Goal: Transaction & Acquisition: Purchase product/service

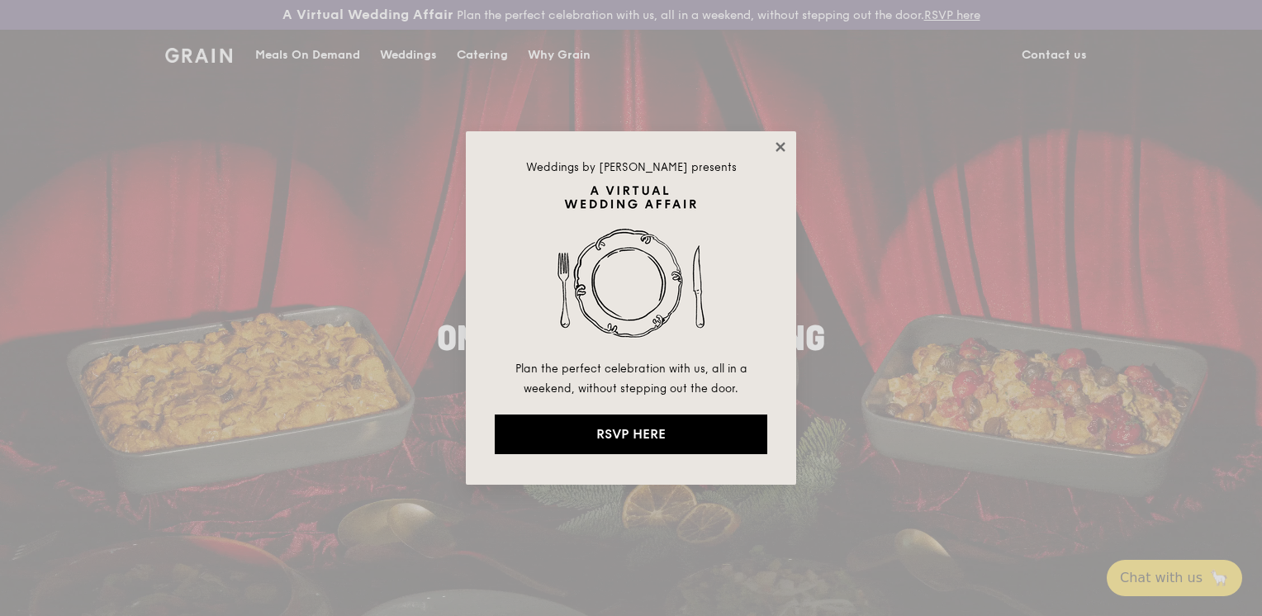
click at [779, 152] on icon at bounding box center [780, 147] width 15 height 15
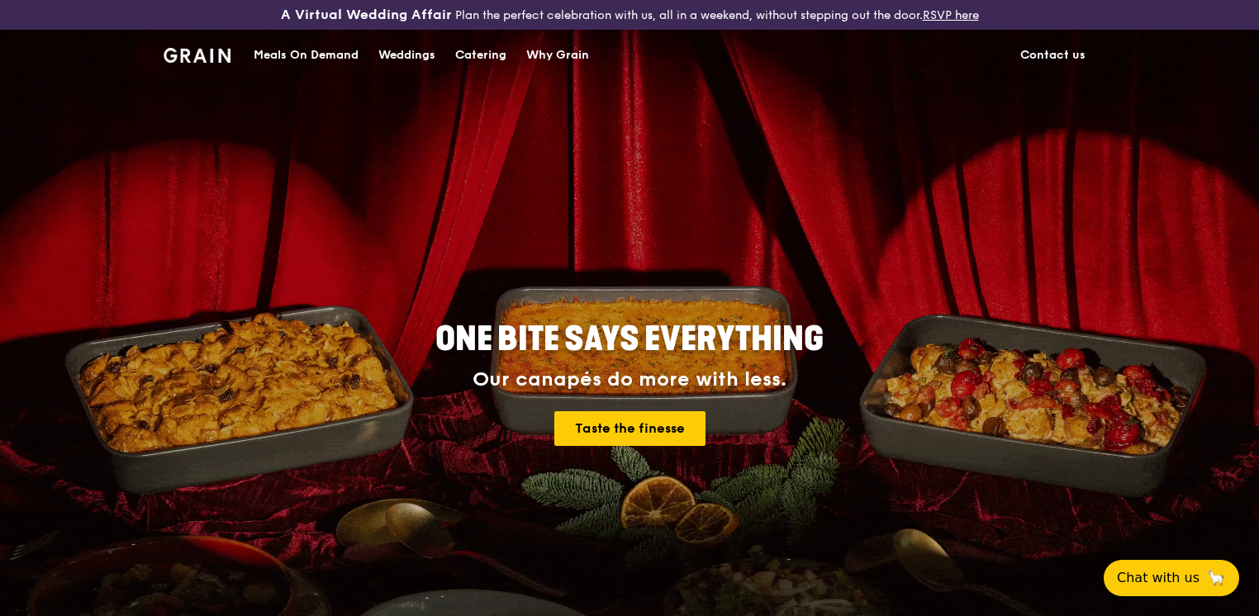
click at [349, 58] on div "Meals On Demand" at bounding box center [306, 56] width 105 height 50
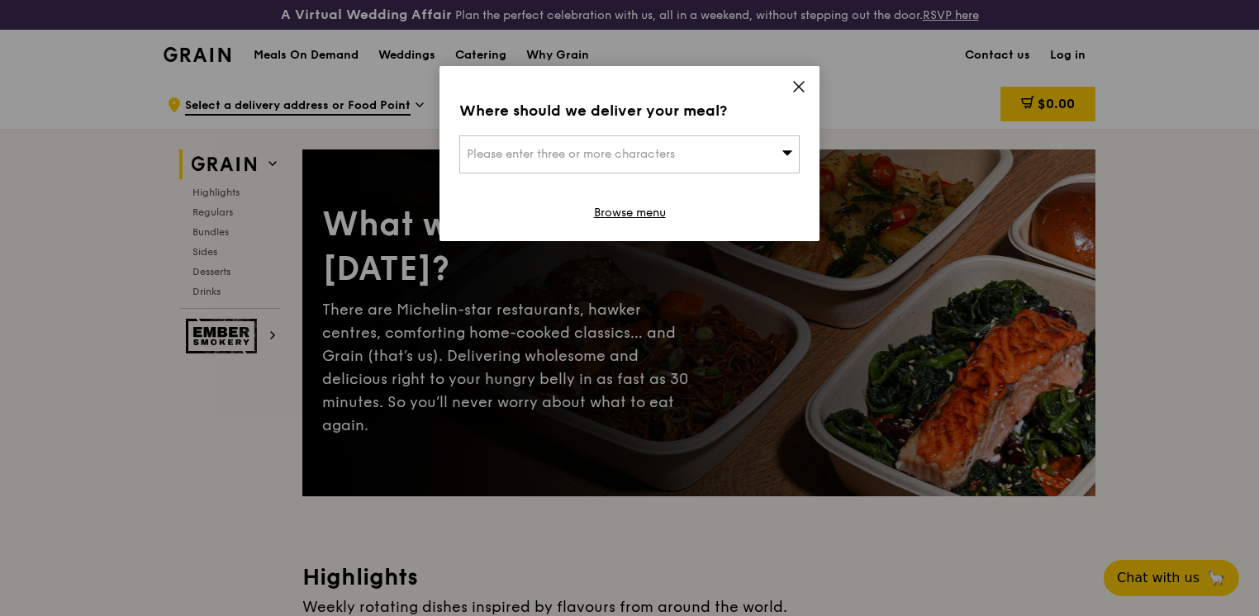
click at [803, 91] on icon at bounding box center [799, 87] width 10 height 10
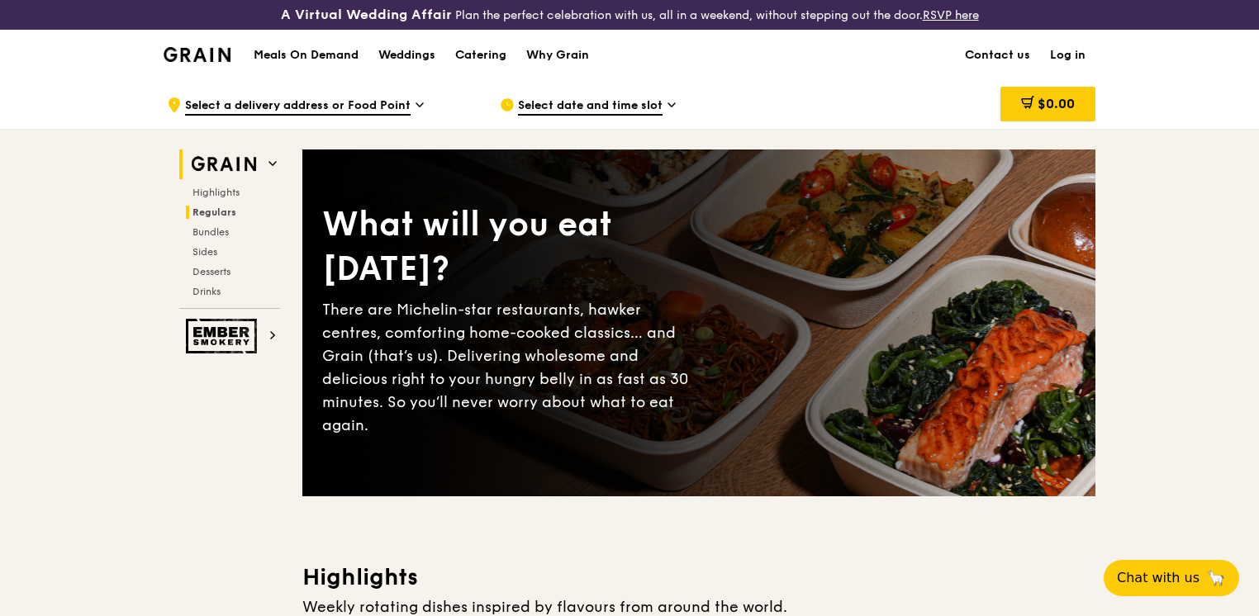
click at [219, 216] on span "Regulars" at bounding box center [214, 213] width 44 height 12
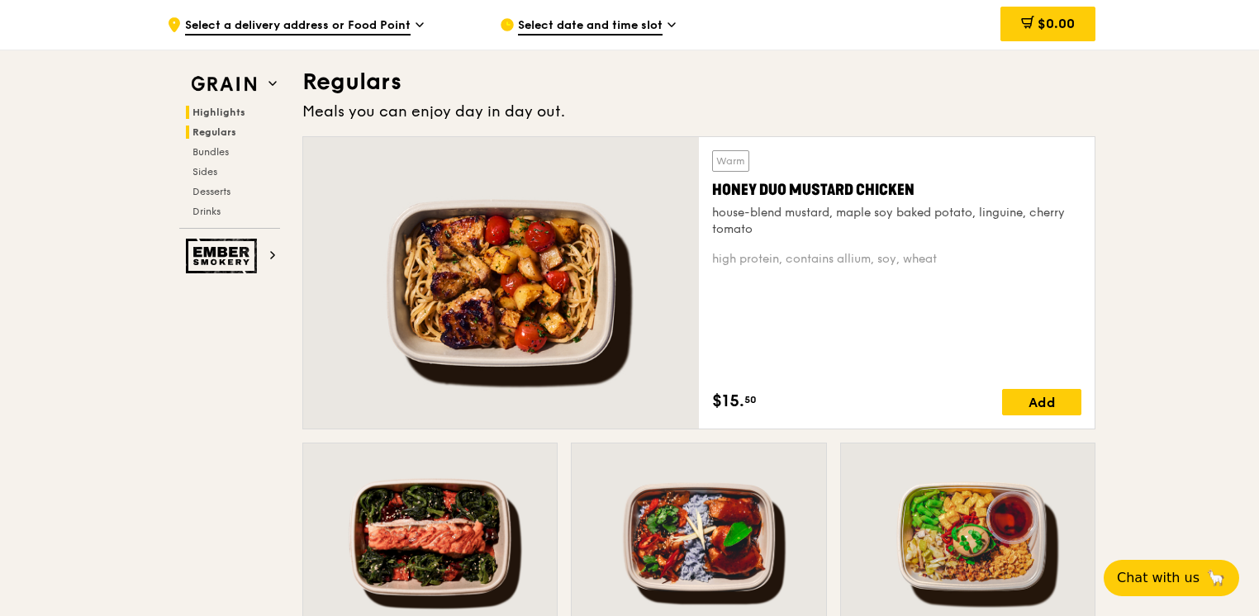
scroll to position [1099, 0]
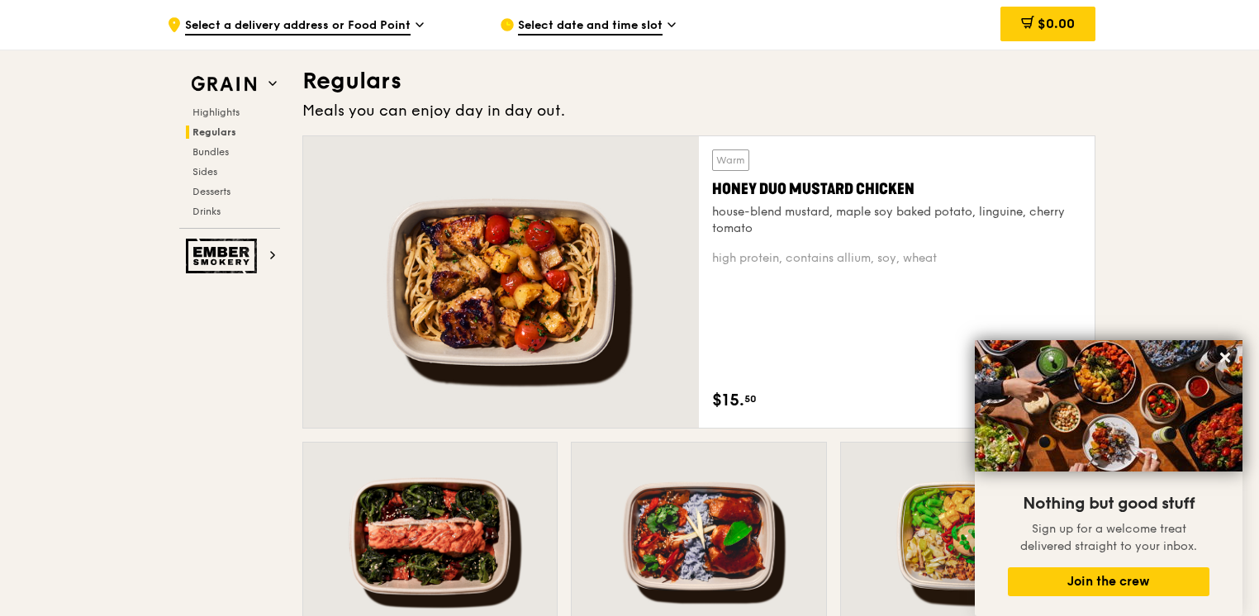
click at [1223, 353] on icon at bounding box center [1225, 357] width 15 height 15
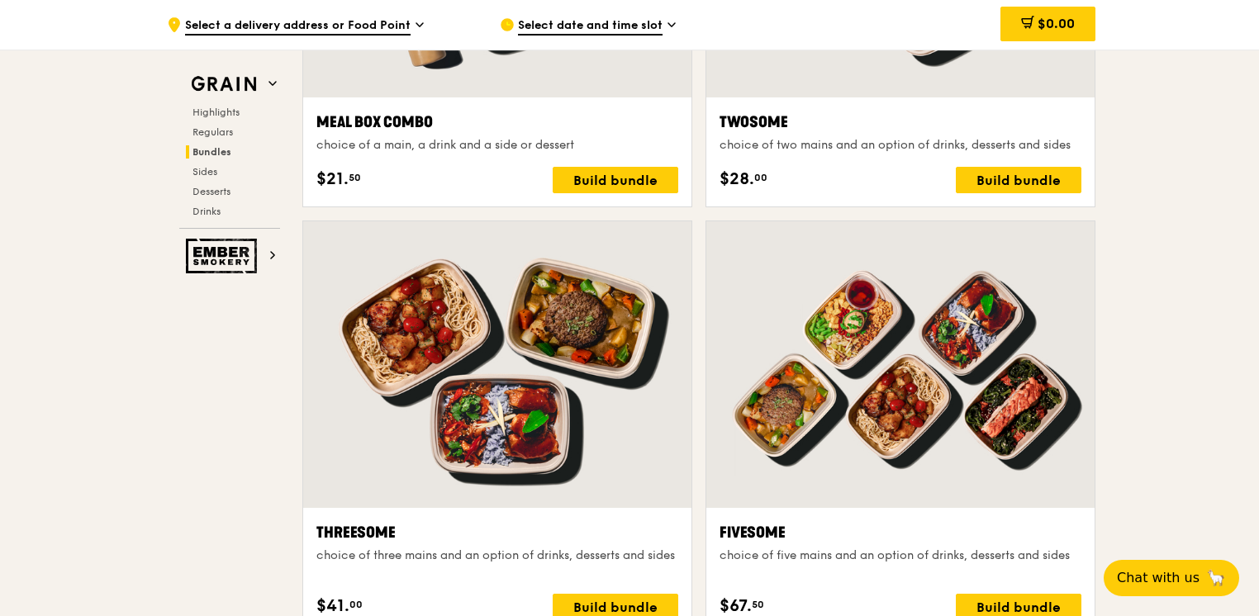
scroll to position [3258, 0]
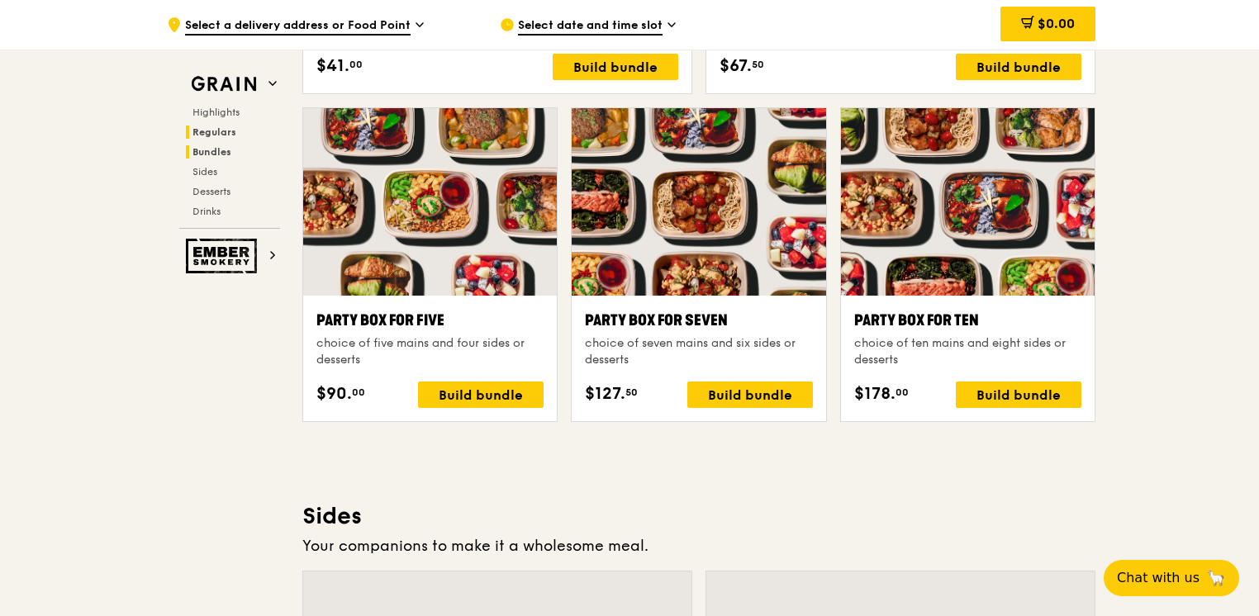
click at [228, 130] on span "Regulars" at bounding box center [214, 132] width 44 height 12
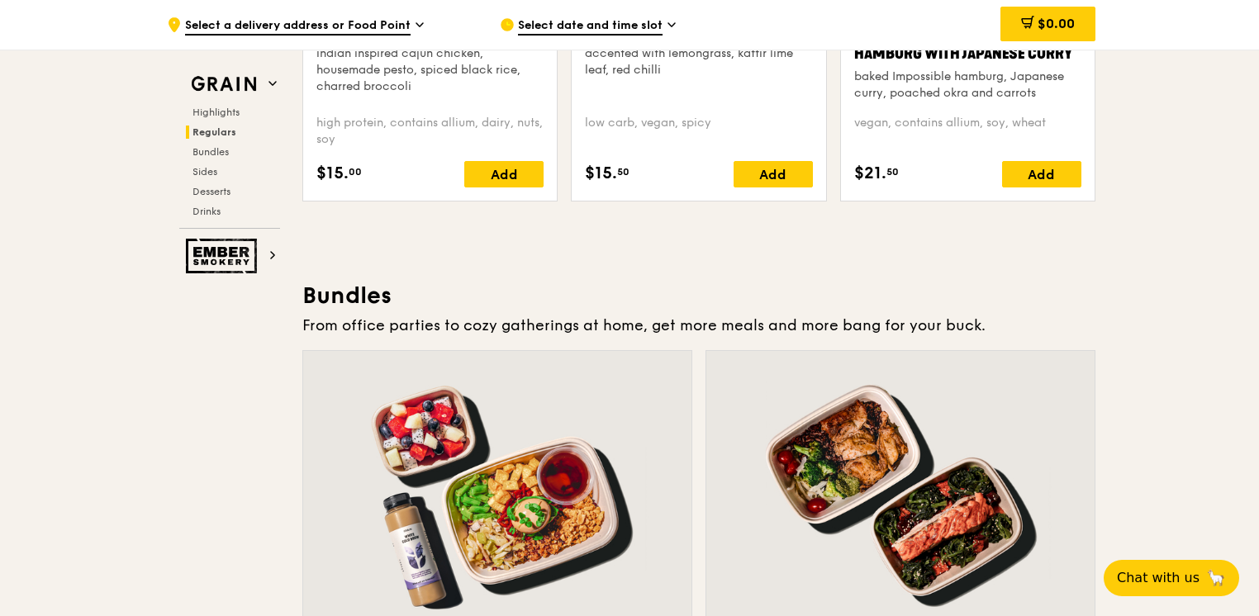
scroll to position [2718, 0]
